Goal: Information Seeking & Learning: Learn about a topic

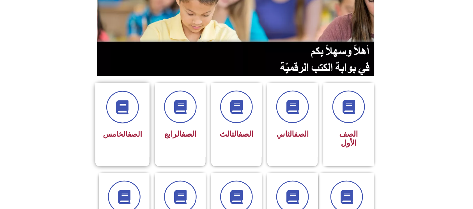
scroll to position [75, 0]
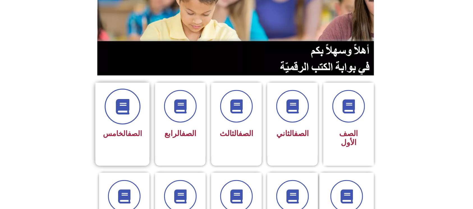
drag, startPoint x: 122, startPoint y: 111, endPoint x: 127, endPoint y: 120, distance: 9.8
click at [127, 120] on span at bounding box center [123, 107] width 36 height 36
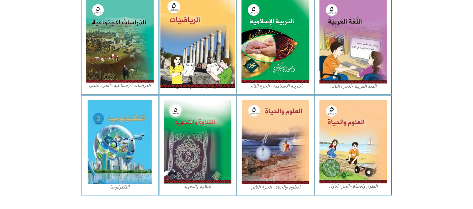
scroll to position [294, 0]
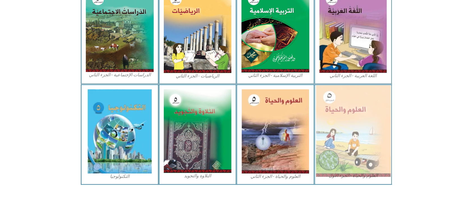
click at [343, 108] on img at bounding box center [353, 131] width 75 height 92
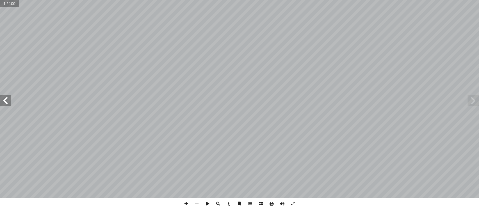
click at [5, 99] on span at bounding box center [5, 100] width 11 height 11
click at [6, 99] on span at bounding box center [5, 100] width 11 height 11
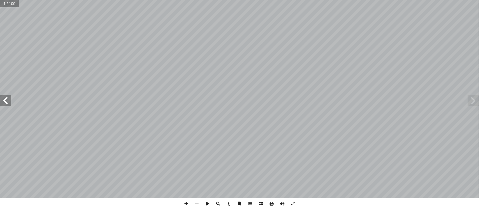
click at [6, 99] on span at bounding box center [5, 100] width 11 height 11
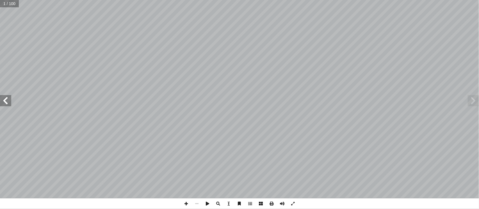
click at [6, 99] on span at bounding box center [5, 100] width 11 height 11
click at [6, 98] on span at bounding box center [5, 100] width 11 height 11
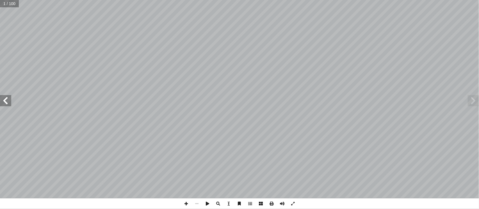
click at [6, 98] on span at bounding box center [5, 100] width 11 height 11
click at [4, 97] on span at bounding box center [5, 100] width 11 height 11
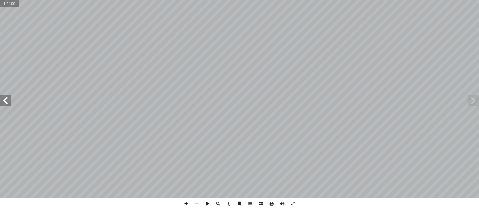
click at [4, 97] on span at bounding box center [5, 100] width 11 height 11
click at [3, 99] on span at bounding box center [5, 100] width 11 height 11
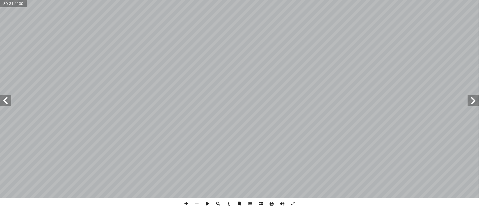
click at [3, 99] on span at bounding box center [5, 100] width 11 height 11
click at [4, 97] on span at bounding box center [5, 100] width 11 height 11
click at [185, 203] on span at bounding box center [186, 203] width 11 height 11
click at [112, 51] on html "الصفحة الرئيسية الصف الأول الصف الثاني الصف الثالث الصف الرابع الصف الخامس الصف…" at bounding box center [239, 25] width 479 height 51
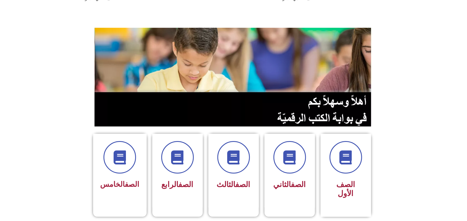
scroll to position [75, 0]
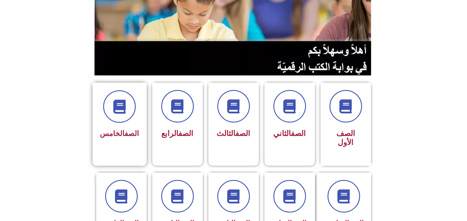
drag, startPoint x: 118, startPoint y: 143, endPoint x: 119, endPoint y: 139, distance: 3.4
click at [119, 142] on div "الصف الخامس" at bounding box center [120, 120] width 54 height 74
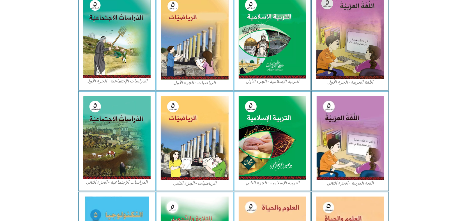
scroll to position [282, 0]
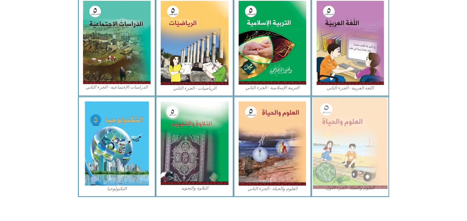
click at [344, 136] on img at bounding box center [350, 143] width 75 height 92
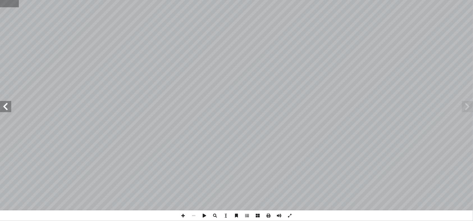
click at [17, 3] on input "text" at bounding box center [9, 3] width 19 height 7
type input "**"
click at [4, 104] on span at bounding box center [5, 106] width 11 height 11
click at [5, 101] on span at bounding box center [5, 106] width 11 height 11
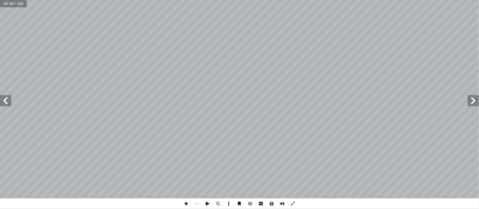
click at [185, 205] on span at bounding box center [186, 203] width 11 height 11
click at [6, 100] on span at bounding box center [5, 100] width 11 height 11
click at [195, 204] on span at bounding box center [196, 203] width 11 height 11
drag, startPoint x: 195, startPoint y: 204, endPoint x: 200, endPoint y: 203, distance: 4.9
click at [199, 203] on span at bounding box center [196, 203] width 11 height 11
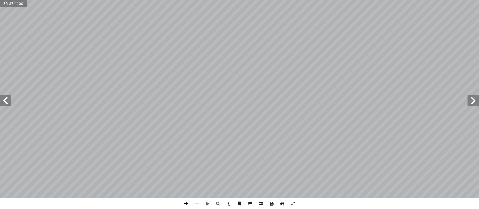
click at [188, 206] on span at bounding box center [186, 203] width 11 height 11
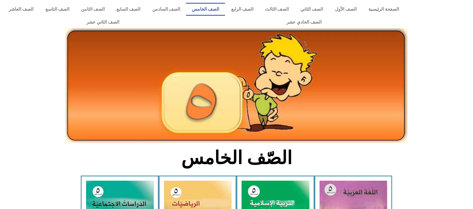
scroll to position [282, 0]
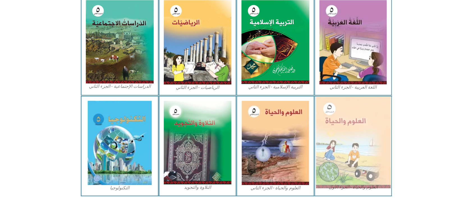
click at [336, 126] on img at bounding box center [353, 143] width 75 height 92
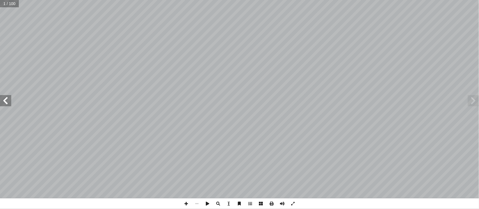
click at [10, 4] on input "text" at bounding box center [9, 3] width 19 height 7
type input "**"
click at [473, 101] on span at bounding box center [472, 100] width 11 height 11
click at [475, 101] on span at bounding box center [472, 100] width 11 height 11
click at [185, 206] on span at bounding box center [186, 203] width 11 height 11
